Goal: Task Accomplishment & Management: Use online tool/utility

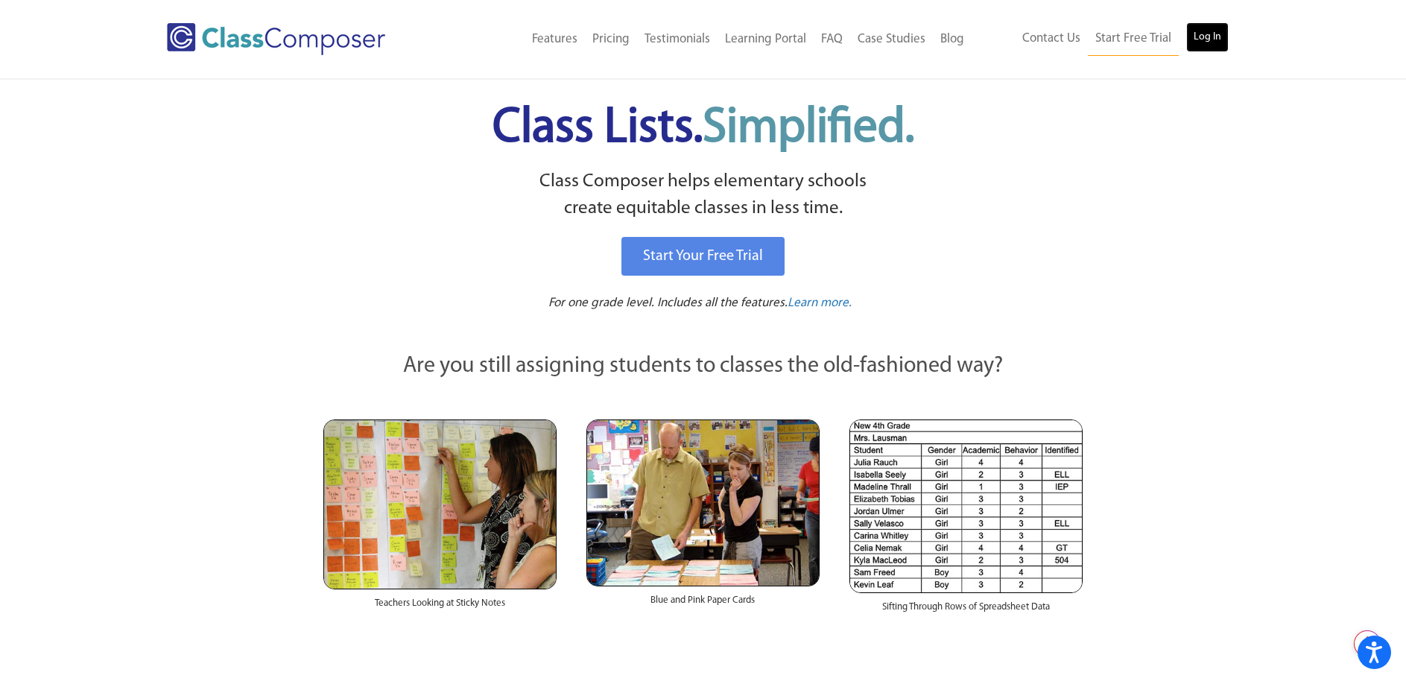
click at [1210, 40] on link "Log In" at bounding box center [1207, 37] width 42 height 30
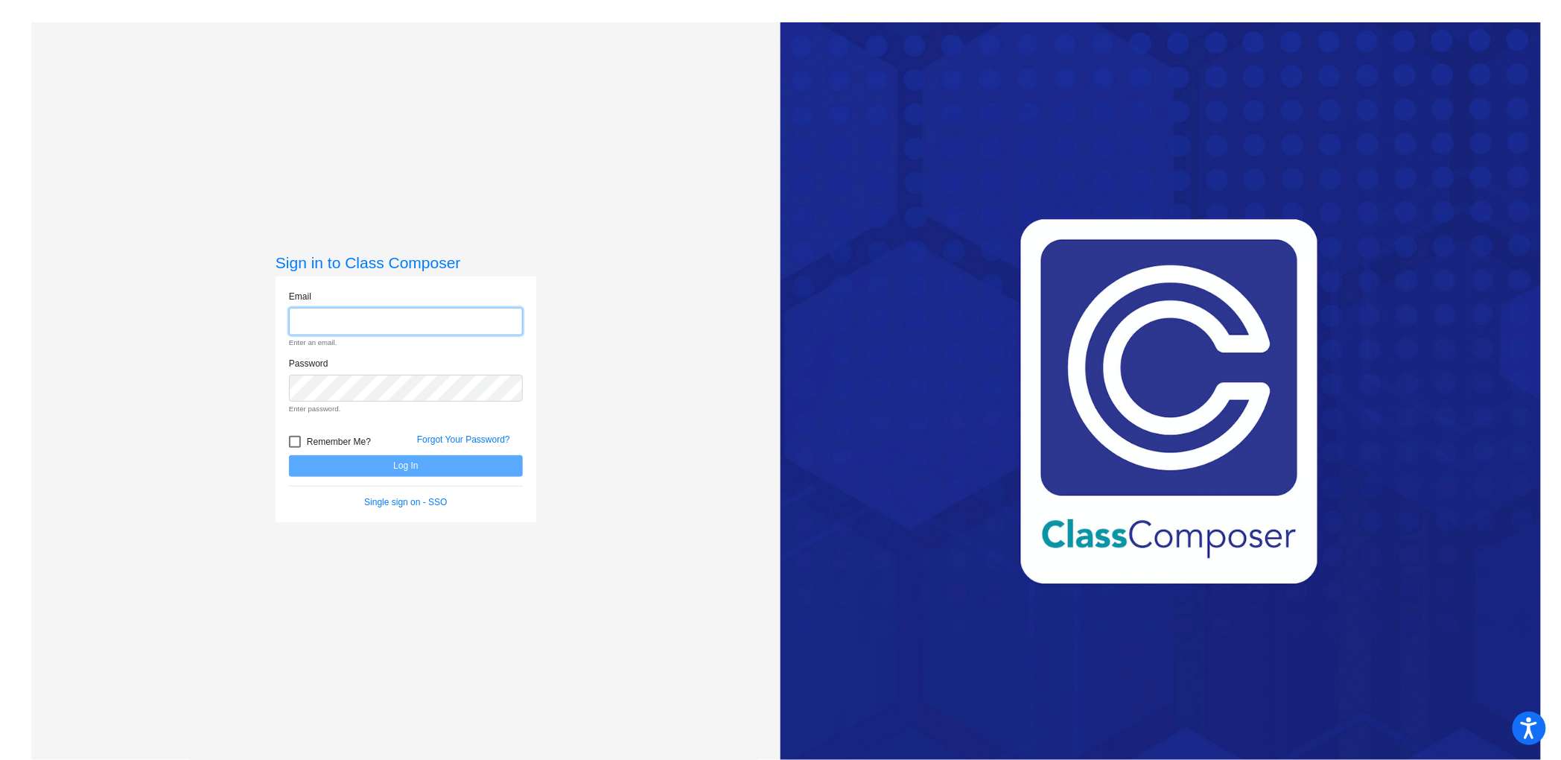
type input "mmckeown@blainesd.org"
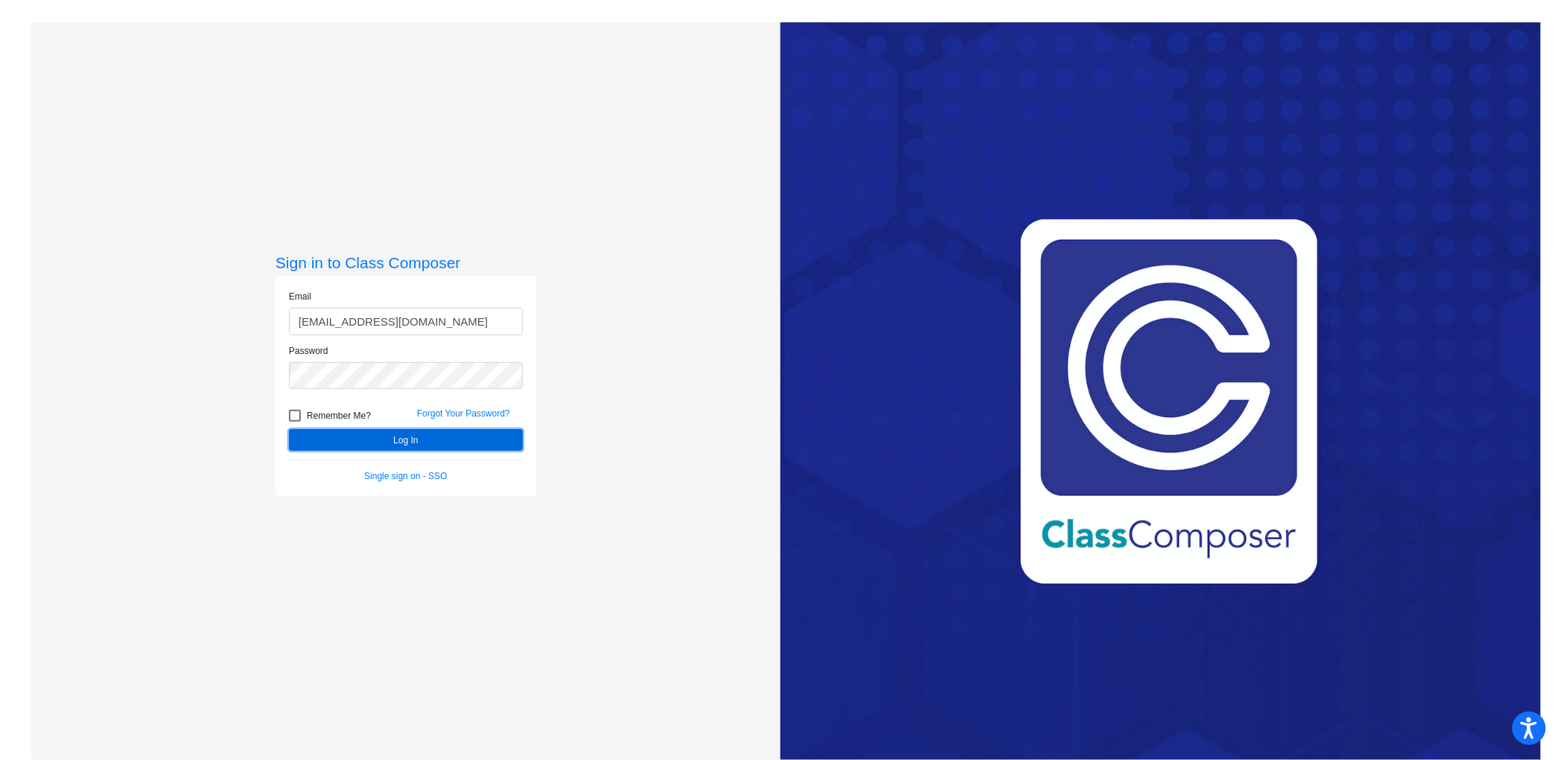
click at [439, 441] on button "Log In" at bounding box center [406, 440] width 234 height 22
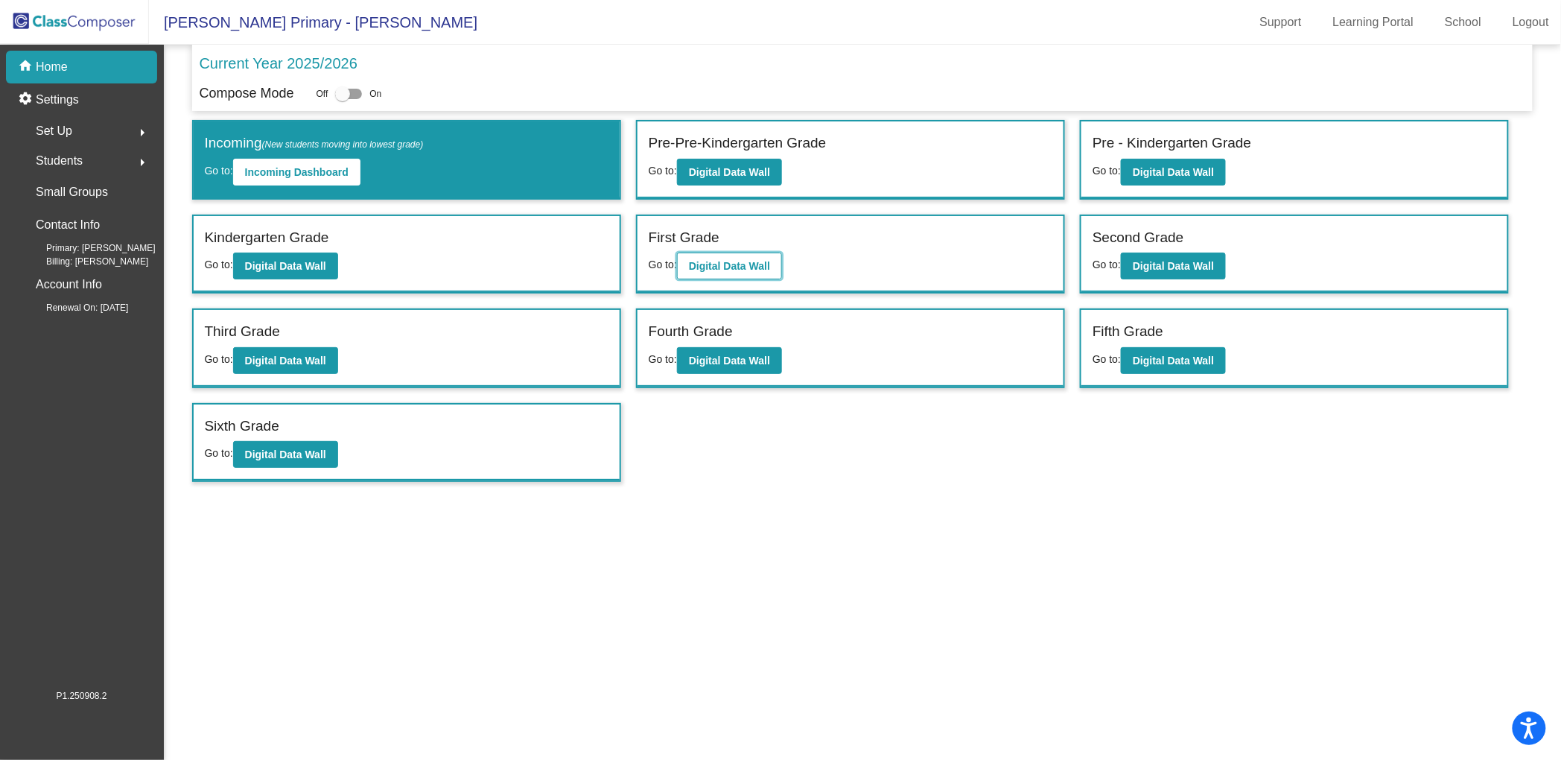
click at [748, 264] on b "Digital Data Wall" at bounding box center [729, 266] width 81 height 12
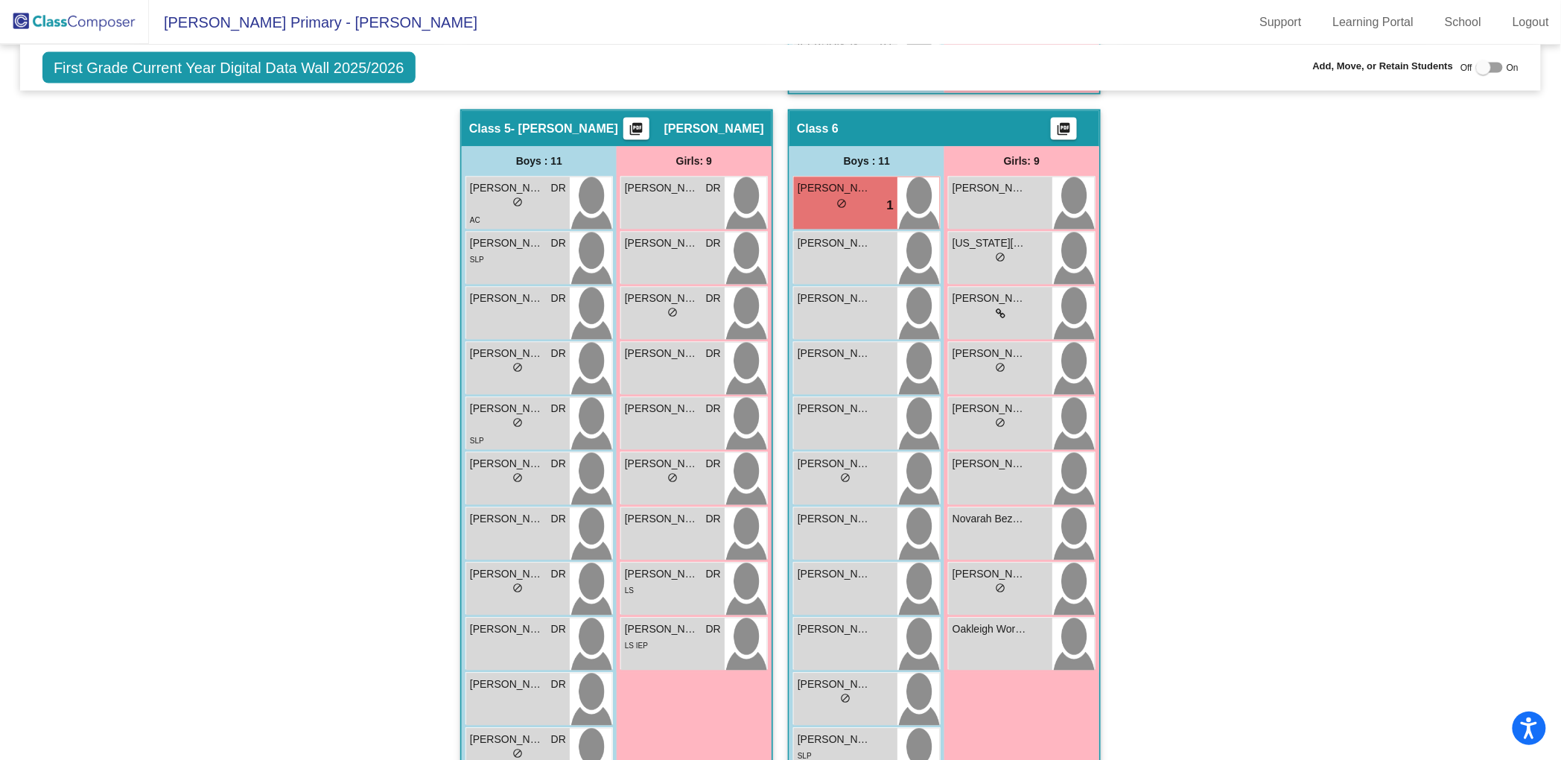
scroll to position [1112, 0]
